Goal: Use online tool/utility: Utilize a website feature to perform a specific function

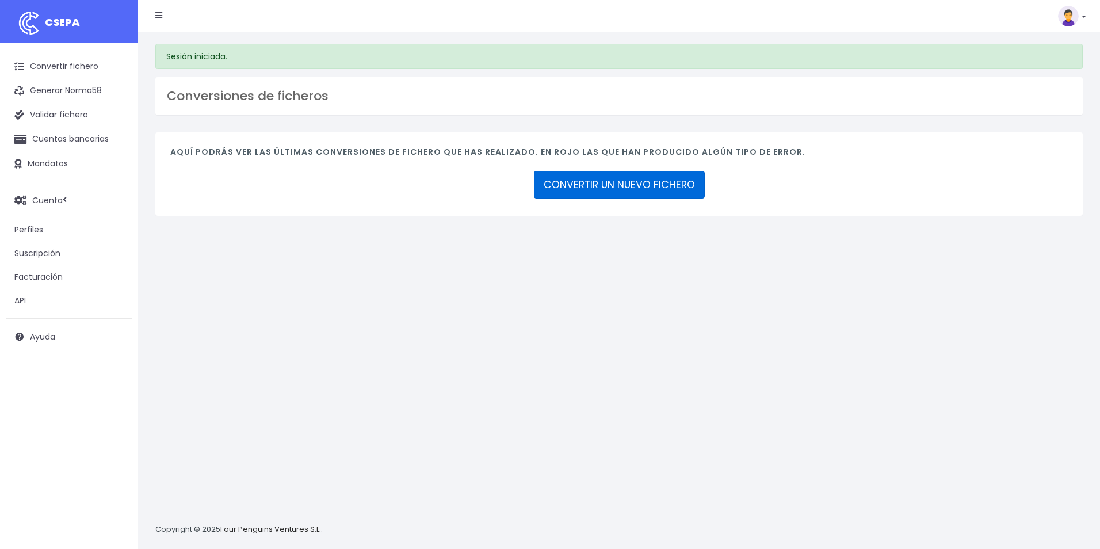
click at [632, 183] on link "CONVERTIR UN NUEVO FICHERO" at bounding box center [619, 185] width 171 height 28
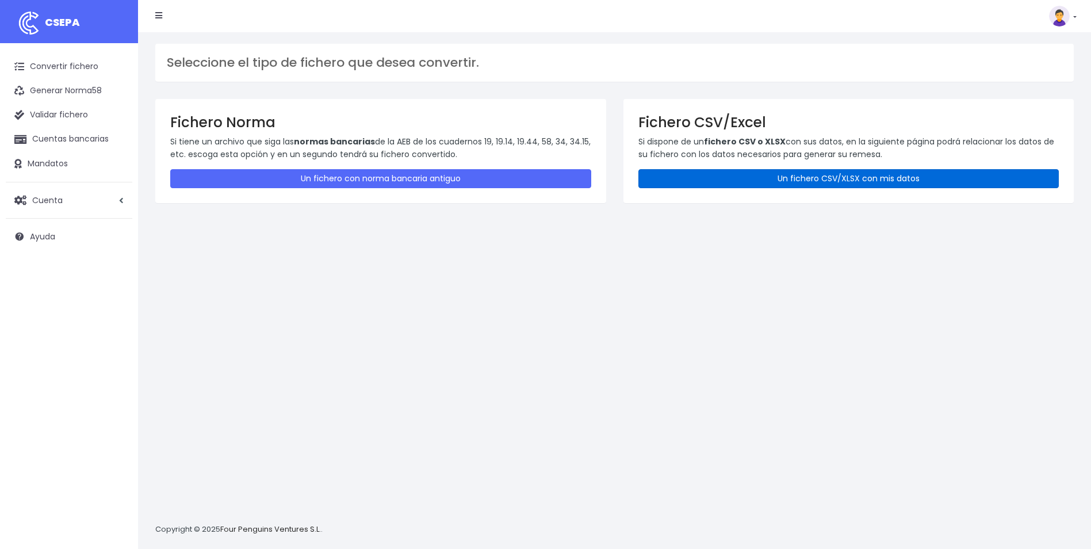
click at [815, 178] on link "Un fichero CSV/XLSX con mis datos" at bounding box center [848, 178] width 421 height 19
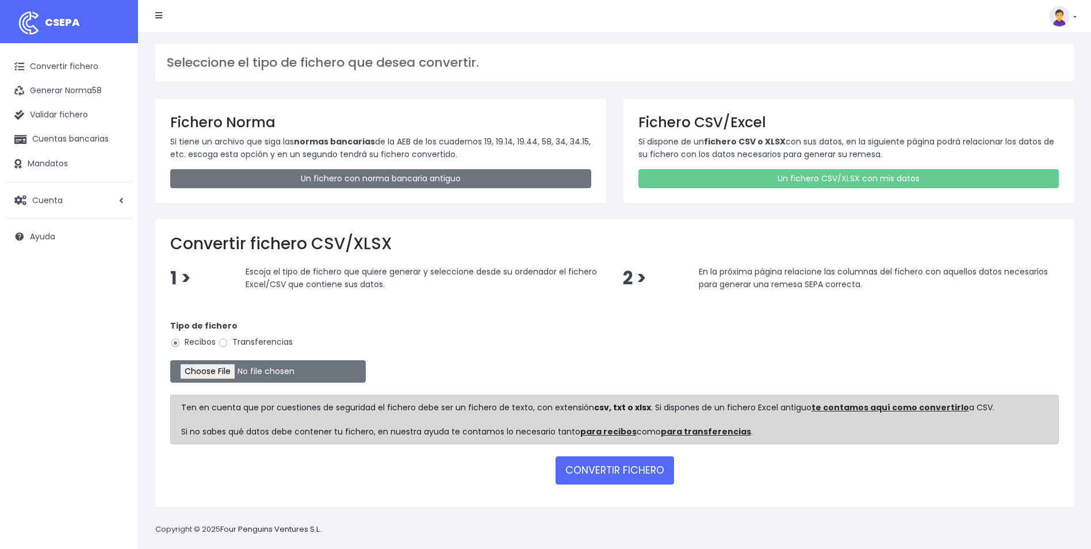
click at [265, 340] on label "Transferencias" at bounding box center [255, 342] width 75 height 12
click at [228, 340] on input "Transferencias" at bounding box center [223, 343] width 10 height 10
radio input "true"
click at [204, 366] on input "file" at bounding box center [268, 371] width 196 height 22
type input "C:\fakepath\DEVOLUCIONES SOC 0538 IMPORTE 19654.33EUR.csv"
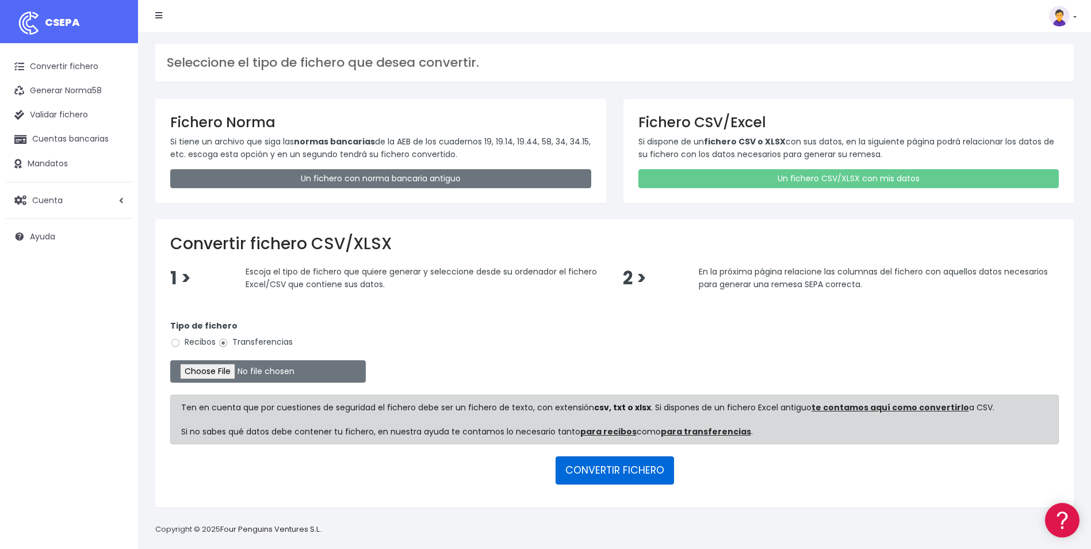
click at [598, 471] on button "CONVERTIR FICHERO" at bounding box center [615, 470] width 118 height 28
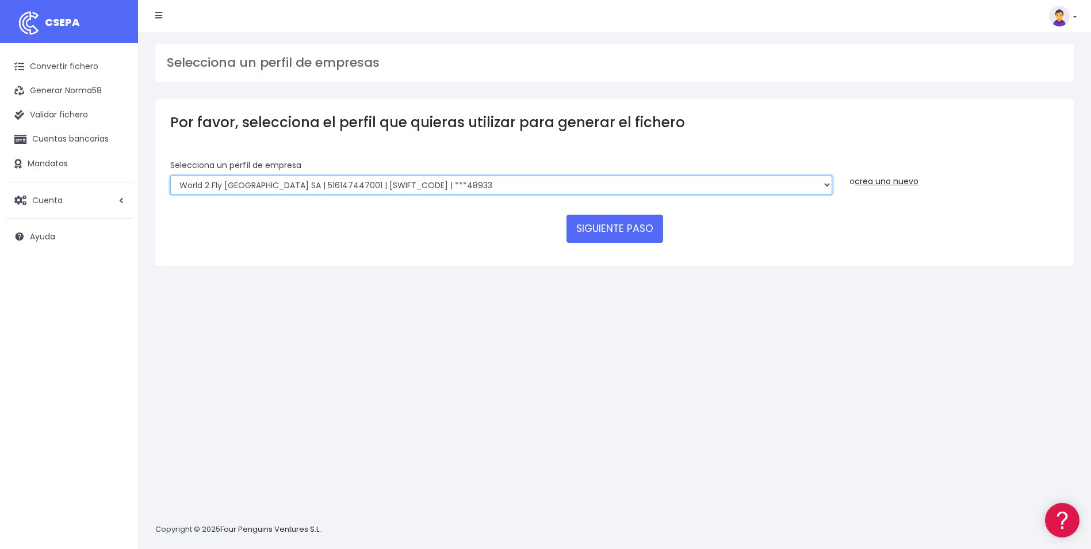
click at [434, 183] on select "World 2 Meet SLU | B62880992001 | BSABESBBXXX | ***97721 WORLD2MEET,S.L.U | B62…" at bounding box center [501, 185] width 662 height 20
select select "2123"
click at [170, 175] on select "World 2 Meet SLU | B62880992001 | BSABESBBXXX | ***97721 WORLD2MEET,S.L.U | B62…" at bounding box center [501, 185] width 662 height 20
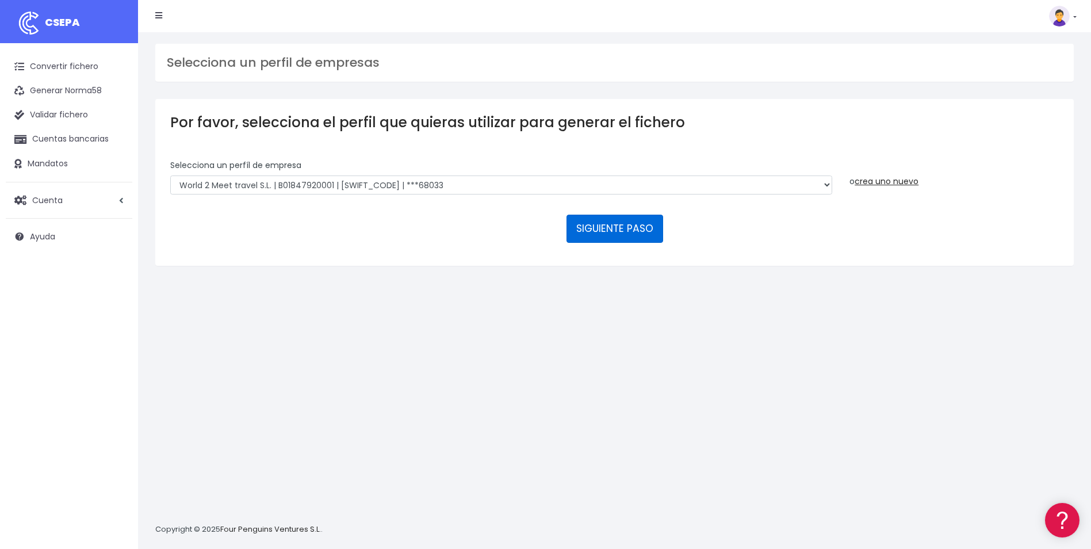
click at [598, 228] on button "SIGUIENTE PASO" at bounding box center [614, 229] width 97 height 28
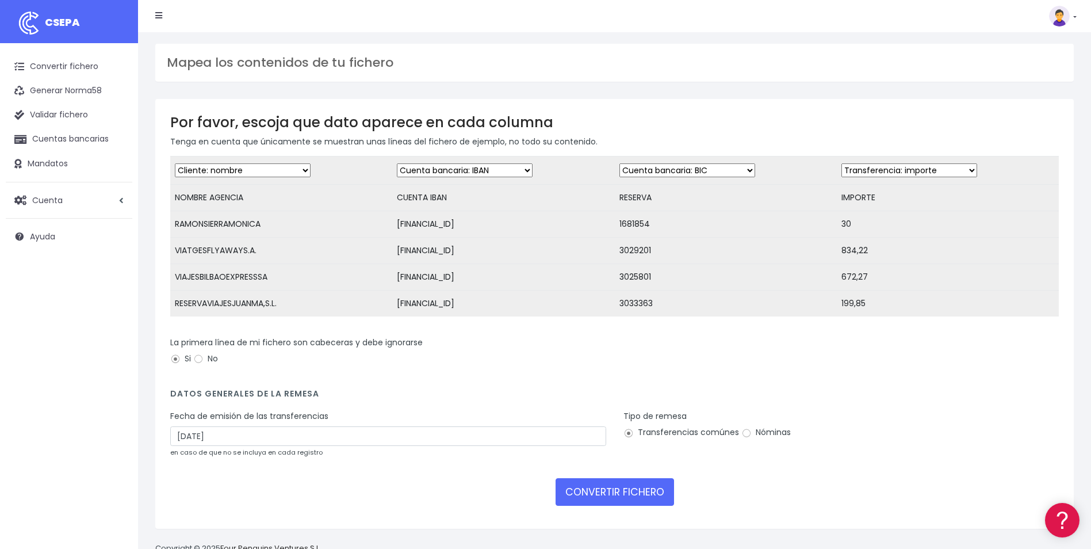
click at [692, 171] on select "Desechar campo Cliente: nombre Cliente: DNI Cliente: Email Cliente: referencia …" at bounding box center [687, 170] width 136 height 14
select select "description"
click at [619, 163] on select "Desechar campo Cliente: nombre Cliente: DNI Cliente: Email Cliente: referencia …" at bounding box center [687, 170] width 136 height 14
click at [912, 168] on select "Desechar campo Cliente: nombre Cliente: DNI Cliente: Email Cliente: referencia …" at bounding box center [909, 170] width 136 height 14
click at [841, 163] on select "Desechar campo Cliente: nombre Cliente: DNI Cliente: Email Cliente: referencia …" at bounding box center [909, 170] width 136 height 14
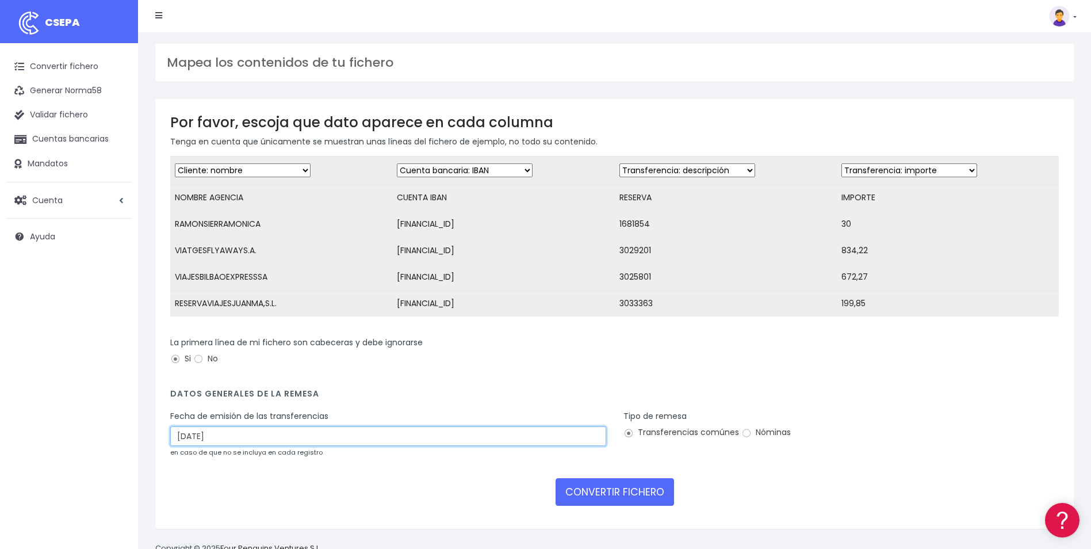
click at [251, 446] on input "10/10/2025" at bounding box center [388, 436] width 436 height 20
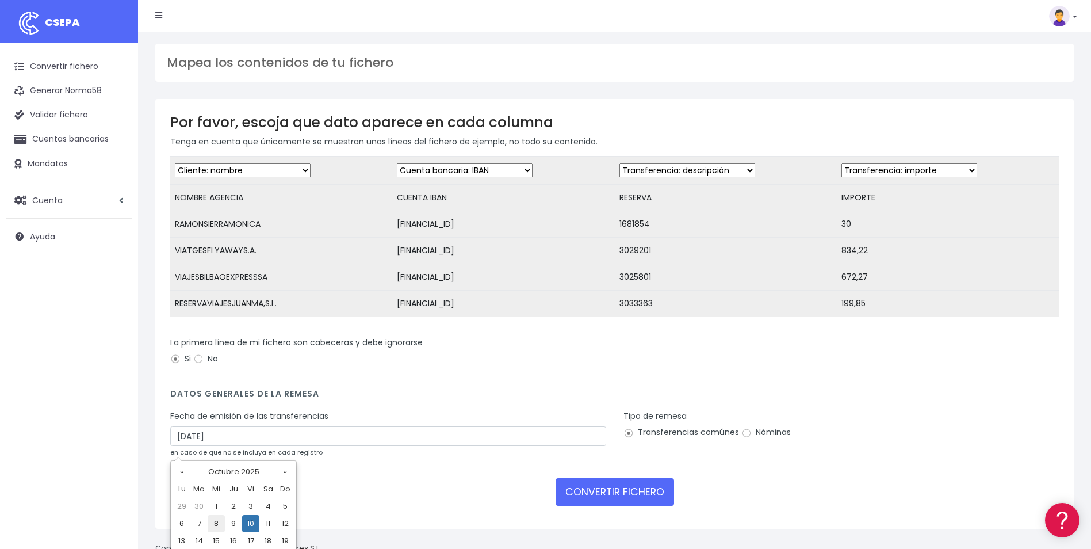
click at [214, 519] on td "8" at bounding box center [216, 523] width 17 height 17
type input "08/10/2025"
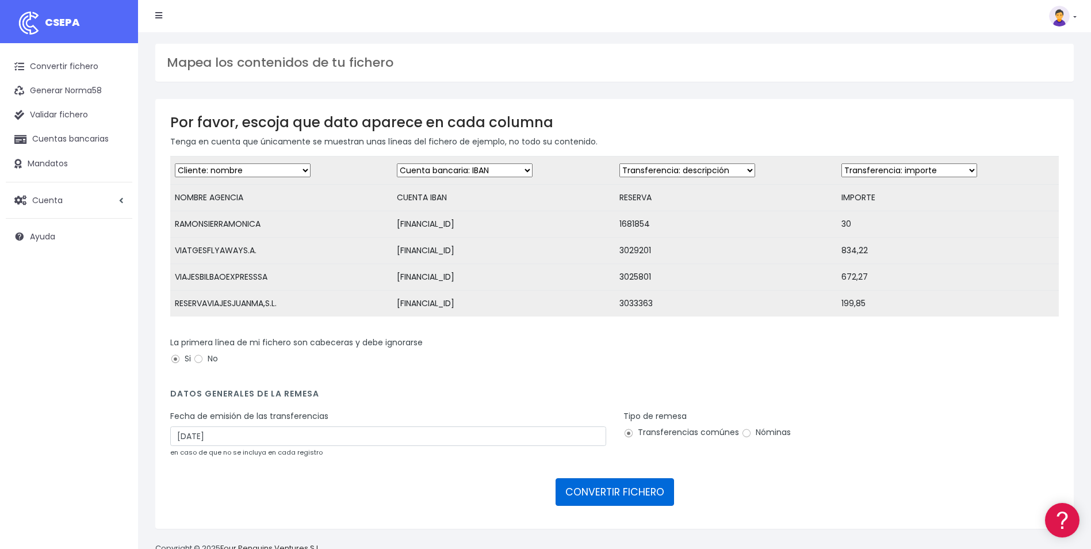
click at [608, 501] on button "CONVERTIR FICHERO" at bounding box center [615, 492] width 118 height 28
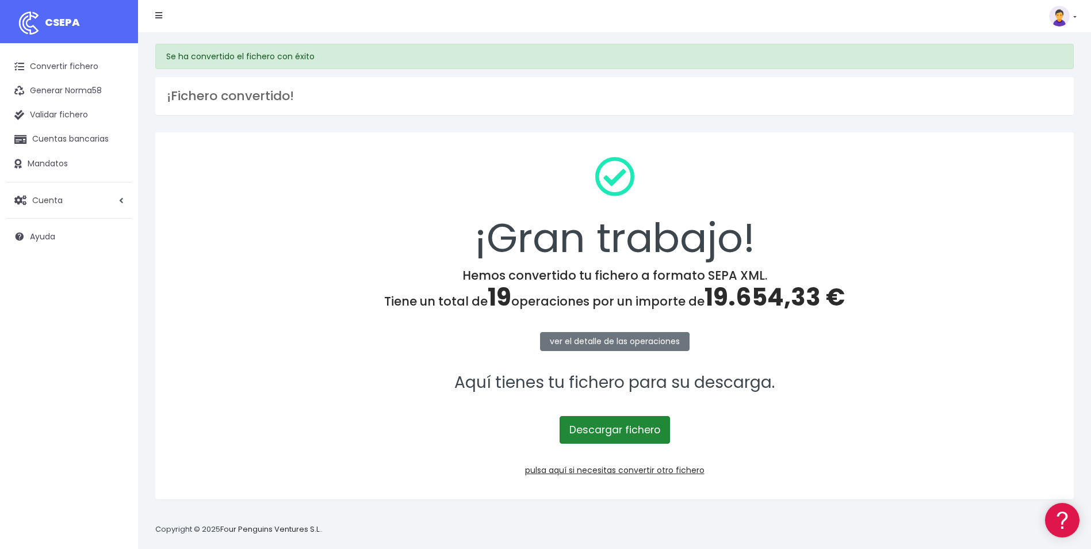
click at [628, 431] on link "Descargar fichero" at bounding box center [615, 430] width 110 height 28
click at [46, 68] on link "Convertir fichero" at bounding box center [69, 67] width 127 height 24
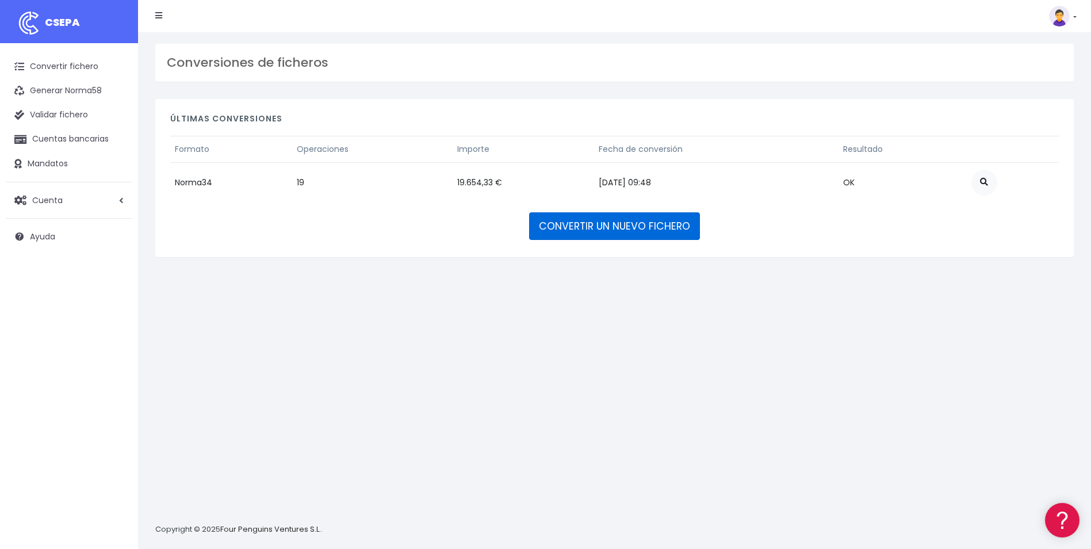
click at [639, 224] on link "CONVERTIR UN NUEVO FICHERO" at bounding box center [614, 226] width 171 height 28
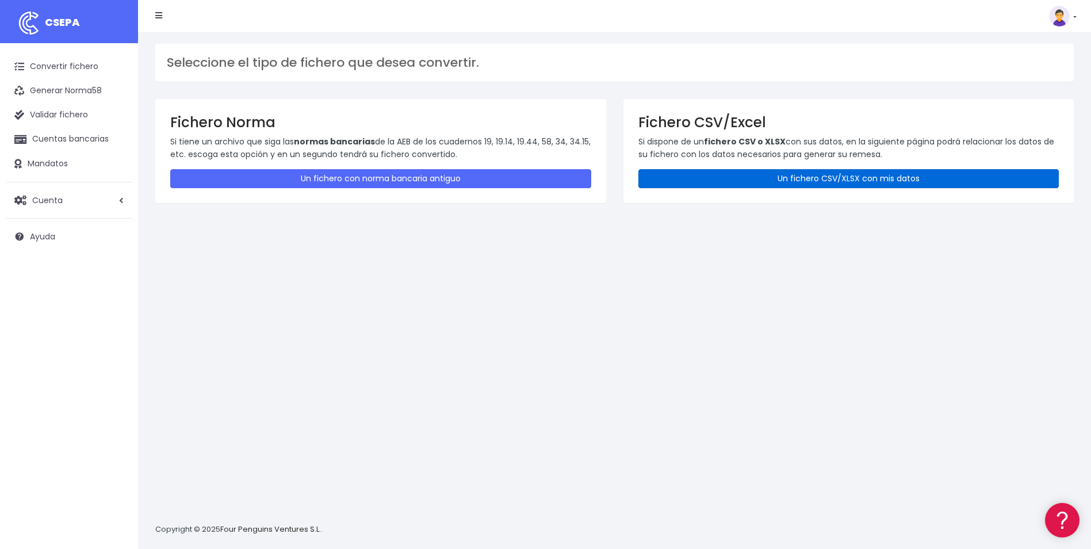
click at [849, 171] on link "Un fichero CSV/XLSX con mis datos" at bounding box center [848, 178] width 421 height 19
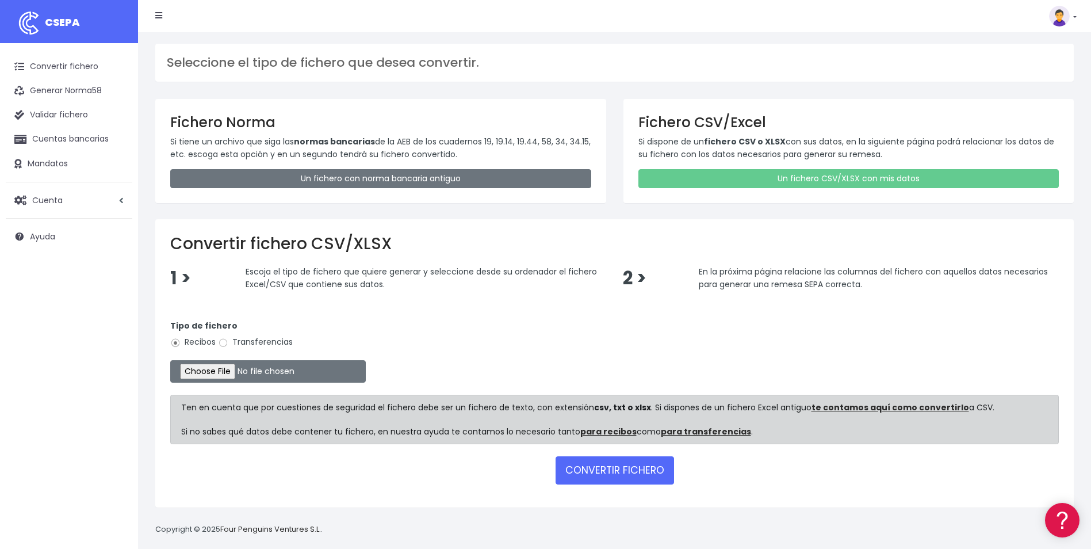
click at [259, 344] on label "Transferencias" at bounding box center [255, 342] width 75 height 12
click at [228, 344] on input "Transferencias" at bounding box center [223, 343] width 10 height 10
radio input "true"
click at [220, 371] on input "file" at bounding box center [268, 371] width 196 height 22
type input "C:\fakepath\DEVOLUCIONES SOC 0552 IMPORTE 1559.22EUR.csv"
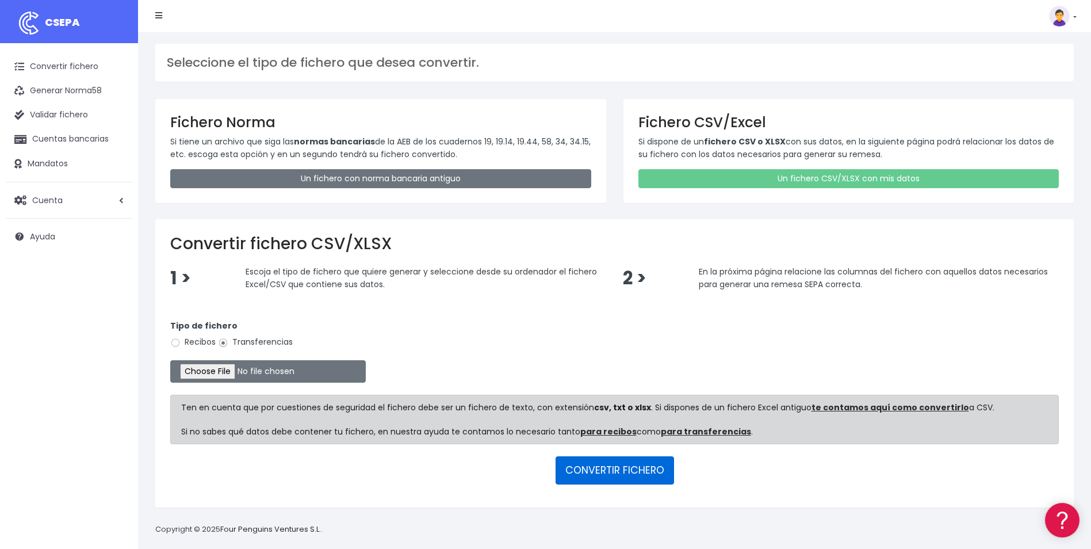
click at [589, 471] on button "CONVERTIR FICHERO" at bounding box center [615, 470] width 118 height 28
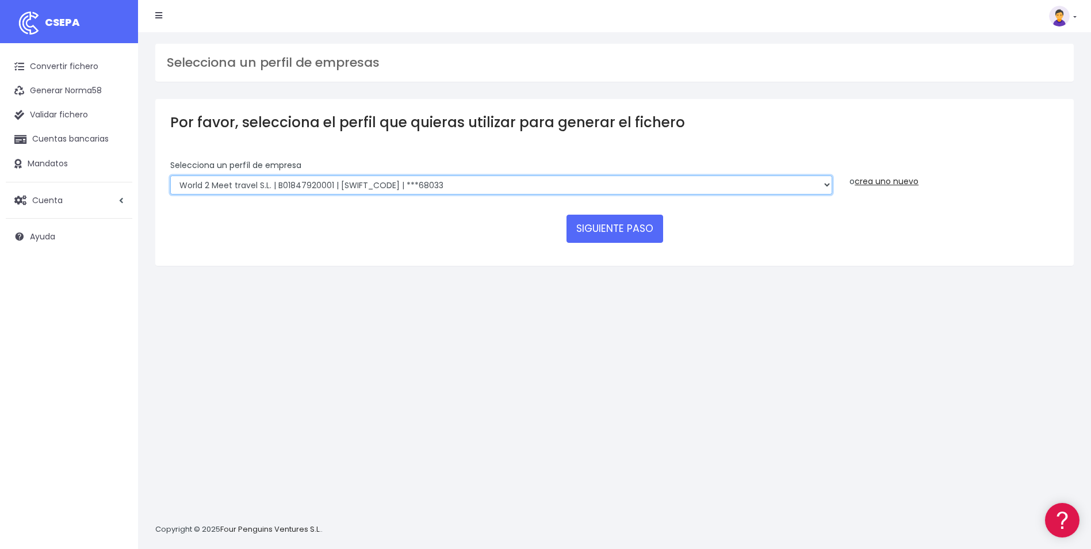
click at [389, 185] on select "World 2 Meet SLU | B62880992001 | BSABESBBXXX | ***97721 WORLD2MEET,S.L.U | B62…" at bounding box center [501, 185] width 662 height 20
select select "1726"
click at [170, 175] on select "World 2 Meet SLU | B62880992001 | BSABESBBXXX | ***97721 WORLD2MEET,S.L.U | B62…" at bounding box center [501, 185] width 662 height 20
click at [631, 231] on button "SIGUIENTE PASO" at bounding box center [614, 229] width 97 height 28
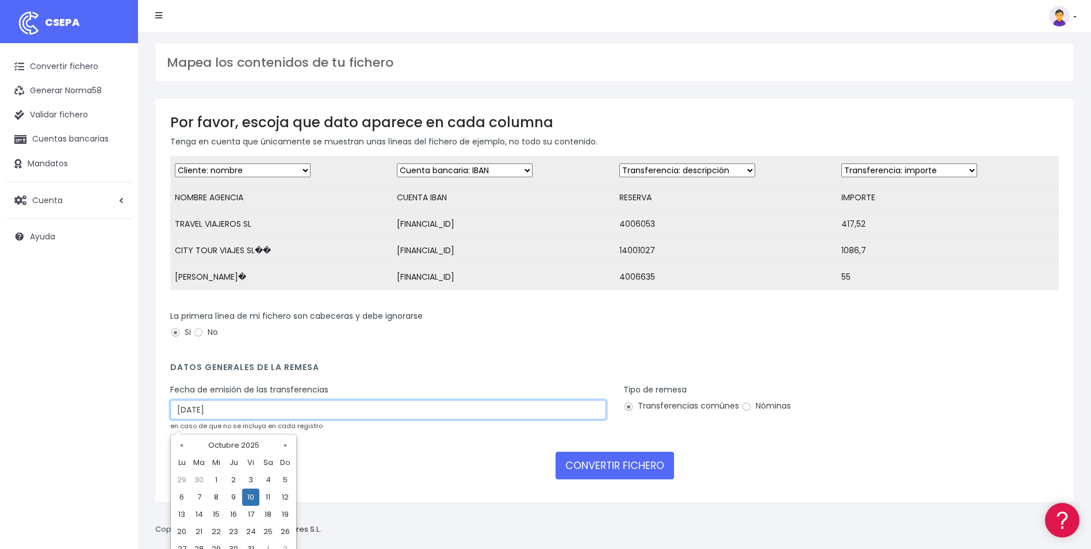
click at [281, 419] on input "[DATE]" at bounding box center [388, 410] width 436 height 20
click at [222, 499] on td "8" at bounding box center [216, 496] width 17 height 17
type input "[DATE]"
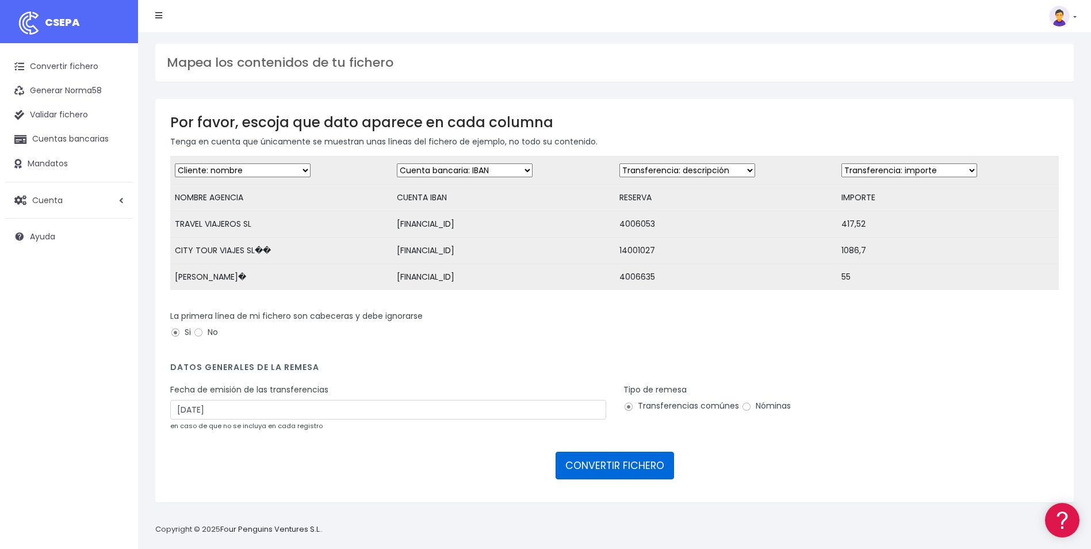
click at [611, 470] on button "CONVERTIR FICHERO" at bounding box center [615, 465] width 118 height 28
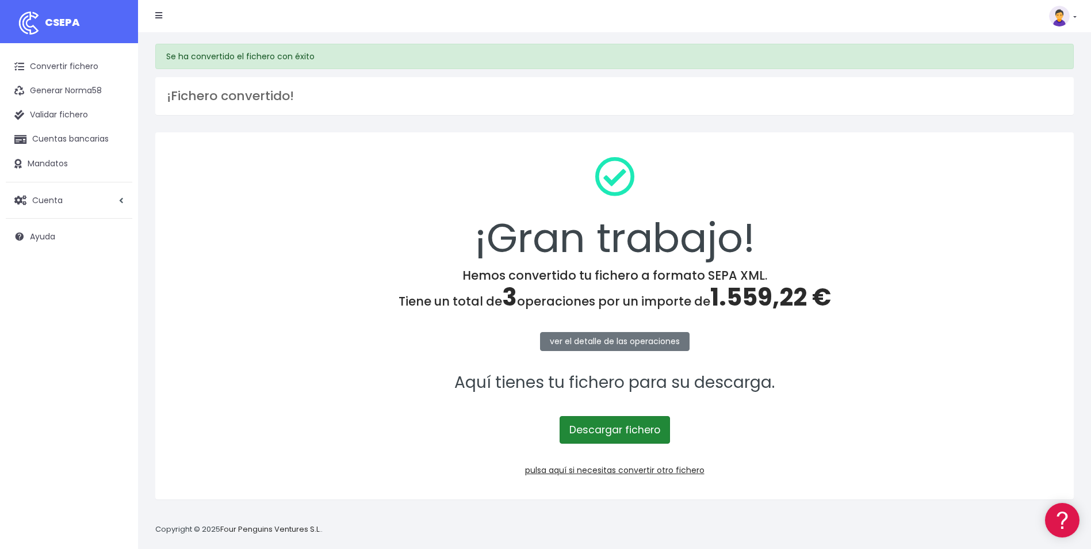
click at [615, 428] on link "Descargar fichero" at bounding box center [615, 430] width 110 height 28
click at [63, 66] on link "Convertir fichero" at bounding box center [69, 67] width 127 height 24
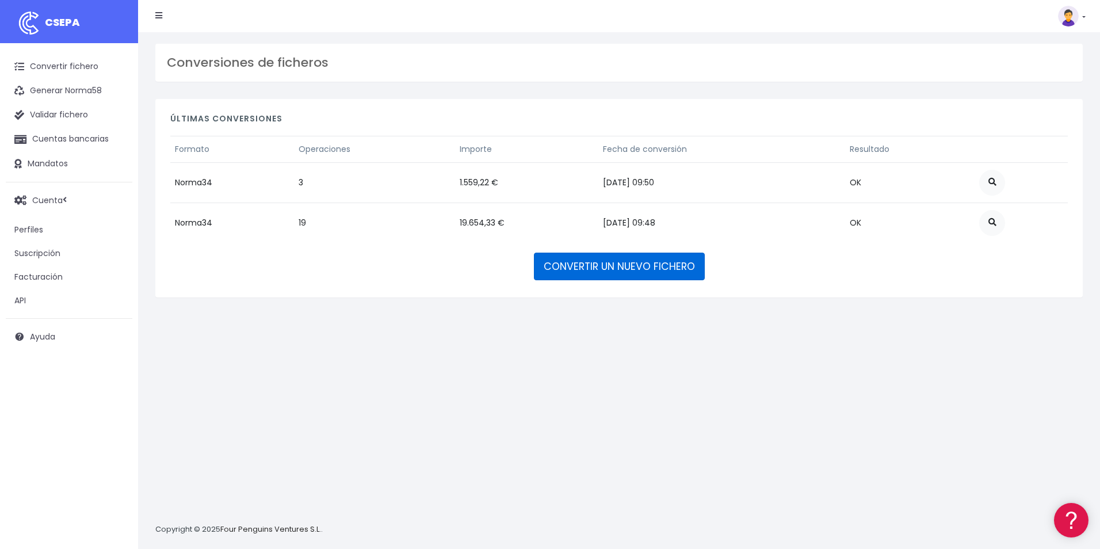
click at [648, 261] on link "CONVERTIR UN NUEVO FICHERO" at bounding box center [619, 266] width 171 height 28
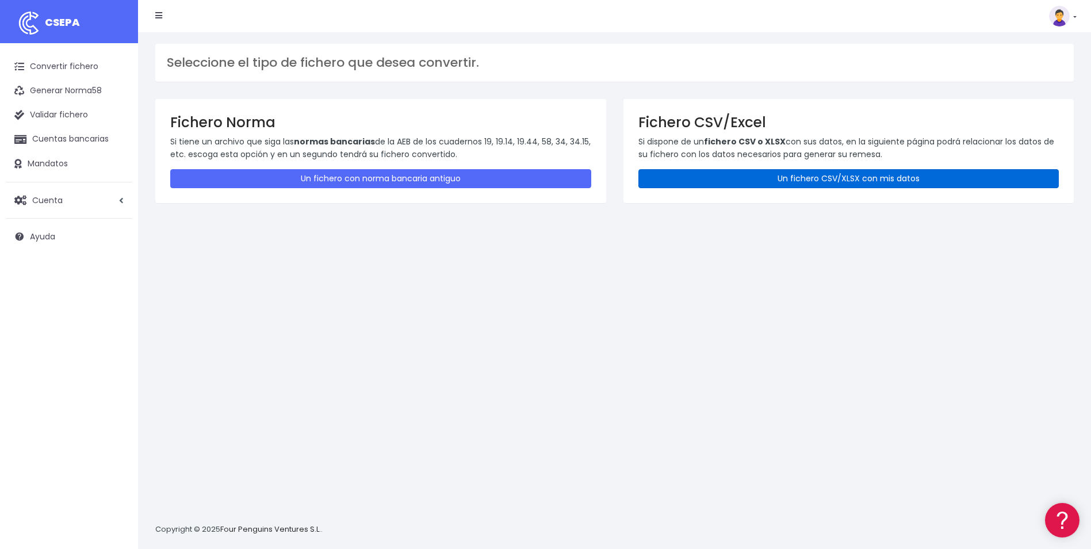
click at [877, 181] on link "Un fichero CSV/XLSX con mis datos" at bounding box center [848, 178] width 421 height 19
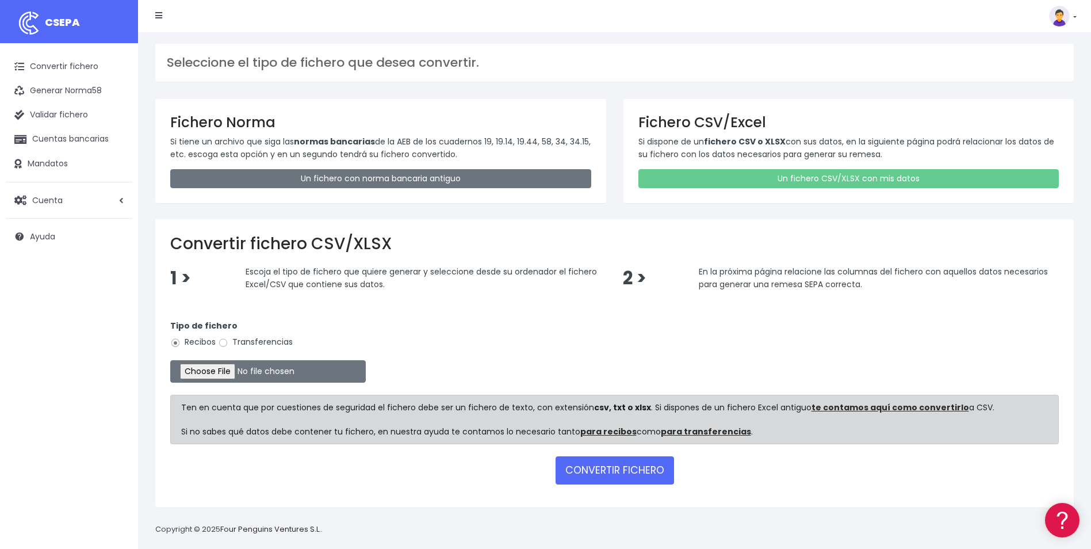
click at [244, 344] on label "Transferencias" at bounding box center [255, 342] width 75 height 12
click at [228, 344] on input "Transferencias" at bounding box center [223, 343] width 10 height 10
radio input "true"
click at [225, 369] on input "file" at bounding box center [268, 371] width 196 height 22
type input "C:\fakepath\DEVOLUCIONES SOC 0540 IMPORTE 17530.38EUR.csv"
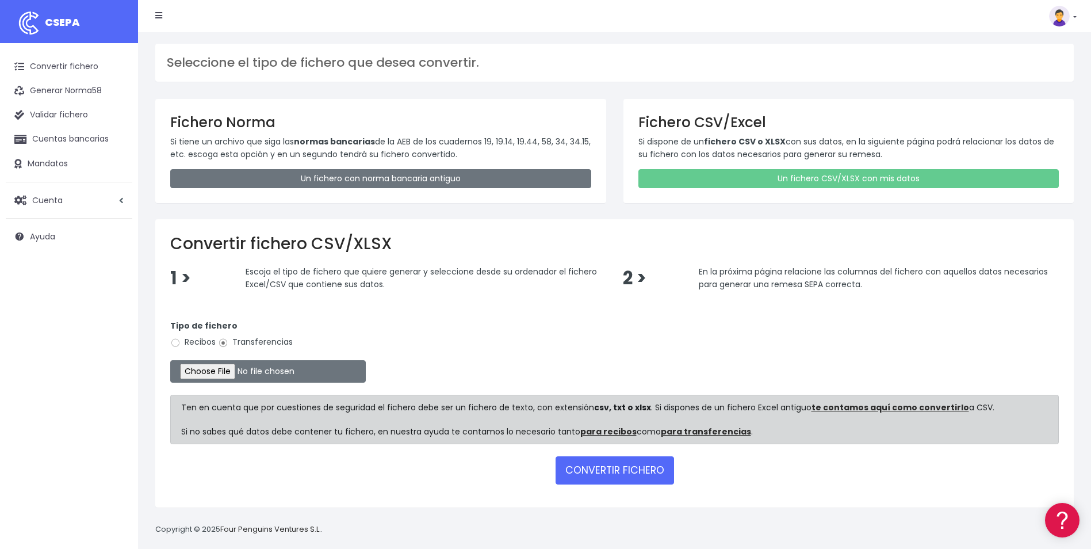
click at [591, 485] on form "Tipo de fichero Recibos Transferencias Ten en cuenta que por cuestiones de segu…" at bounding box center [614, 400] width 888 height 184
click at [591, 477] on button "CONVERTIR FICHERO" at bounding box center [615, 470] width 118 height 28
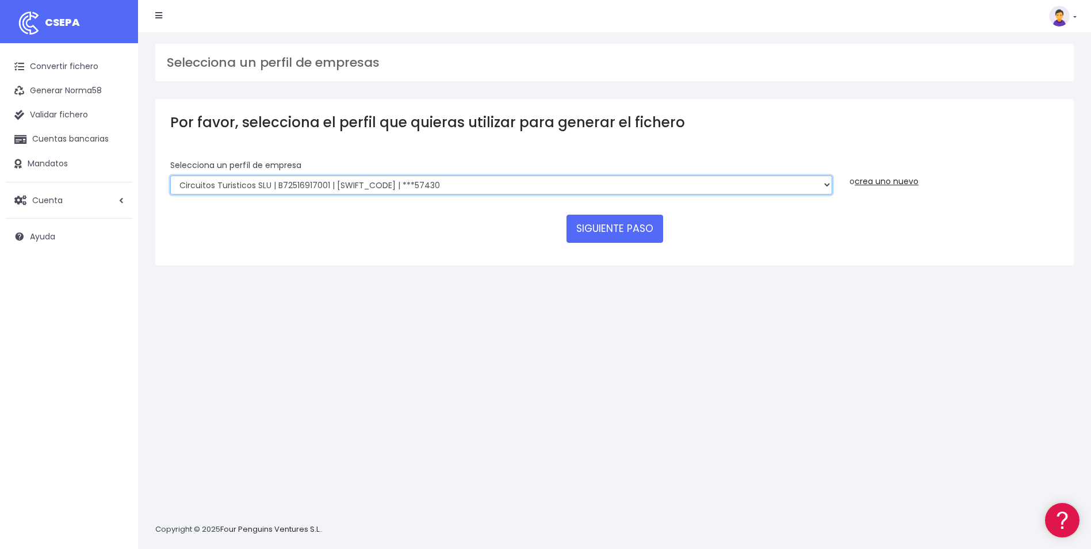
click at [407, 184] on select "World 2 Meet SLU | B62880992001 | BSABESBBXXX | ***97721 WORLD2MEET,S.L.U | B62…" at bounding box center [501, 185] width 662 height 20
select select "1301"
click at [170, 175] on select "World 2 Meet SLU | B62880992001 | BSABESBBXXX | ***97721 WORLD2MEET,S.L.U | B62…" at bounding box center [501, 185] width 662 height 20
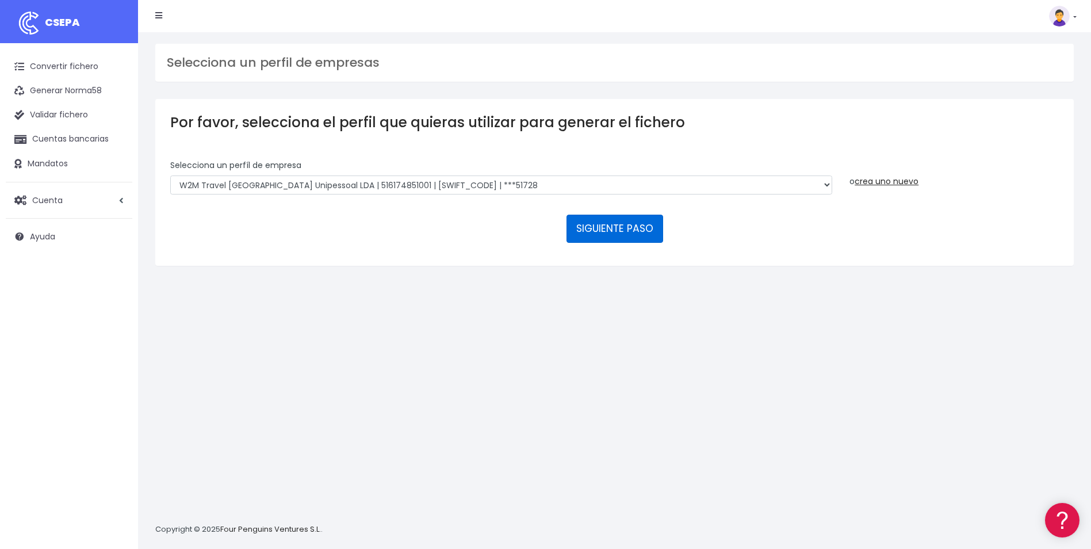
click at [614, 227] on button "SIGUIENTE PASO" at bounding box center [614, 229] width 97 height 28
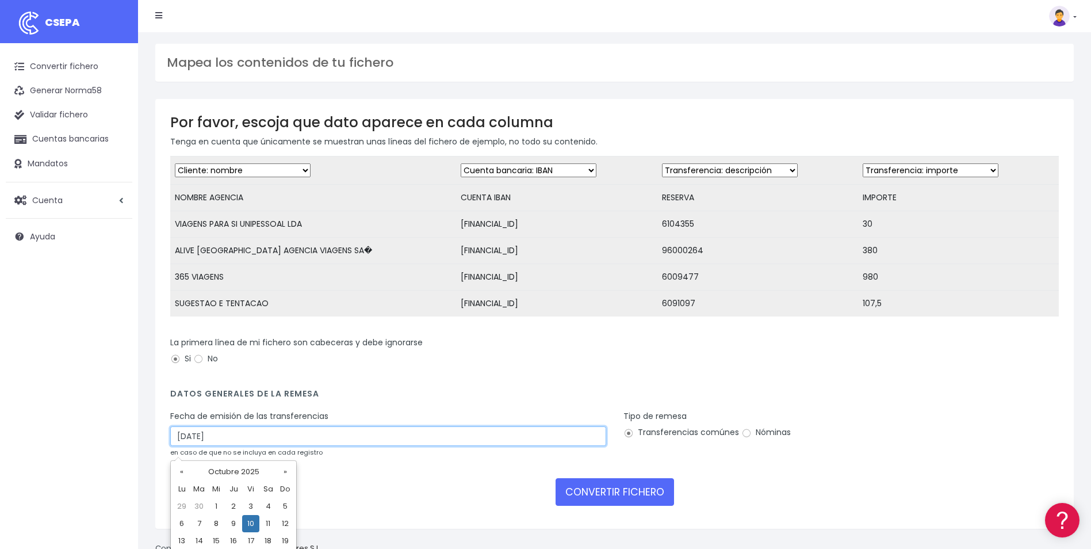
click at [276, 446] on input "[DATE]" at bounding box center [388, 436] width 436 height 20
click at [219, 520] on td "8" at bounding box center [216, 523] width 17 height 17
type input "[DATE]"
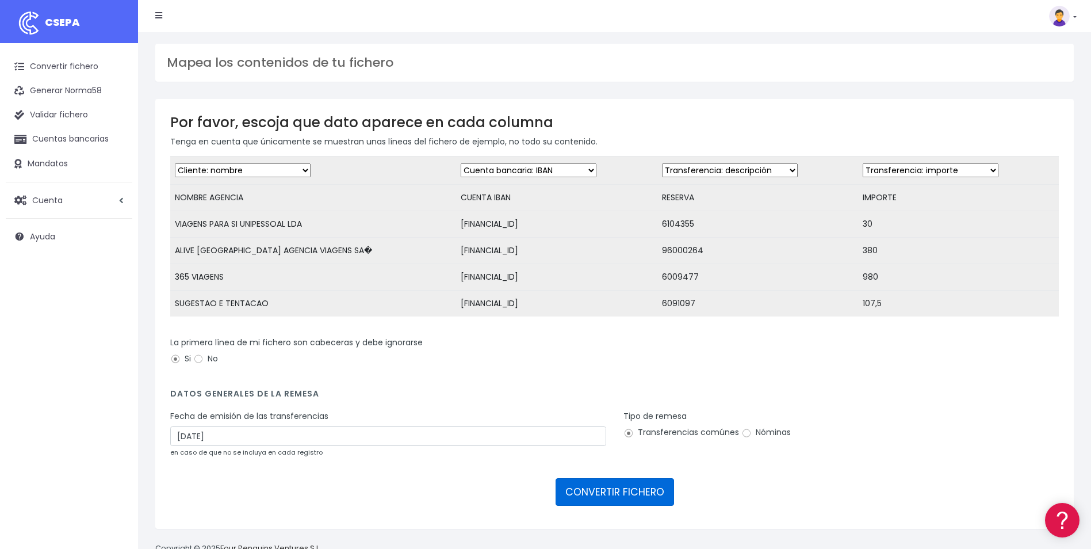
click at [587, 491] on button "CONVERTIR FICHERO" at bounding box center [615, 492] width 118 height 28
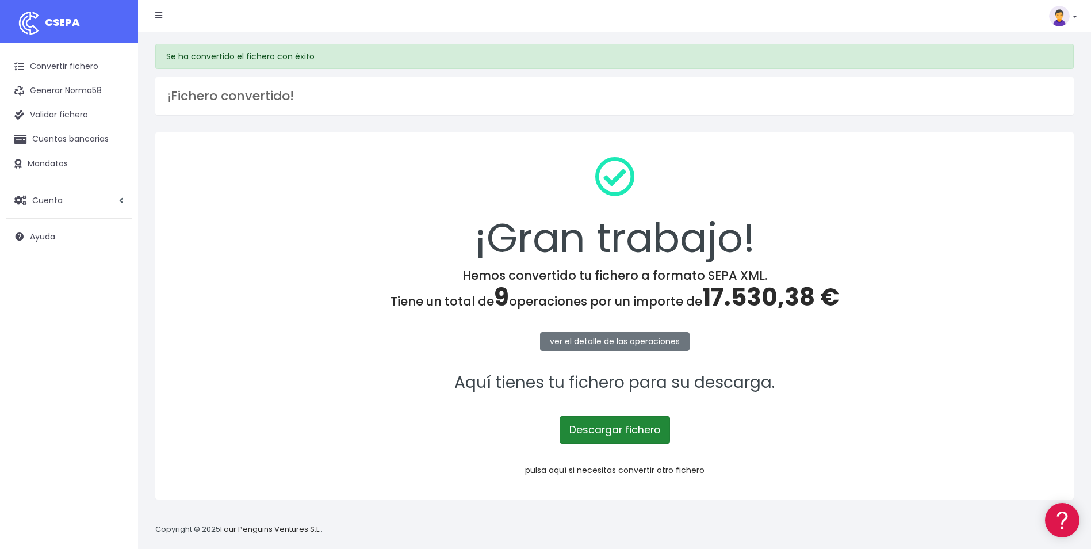
click at [604, 427] on link "Descargar fichero" at bounding box center [615, 430] width 110 height 28
